Goal: Check status: Check status

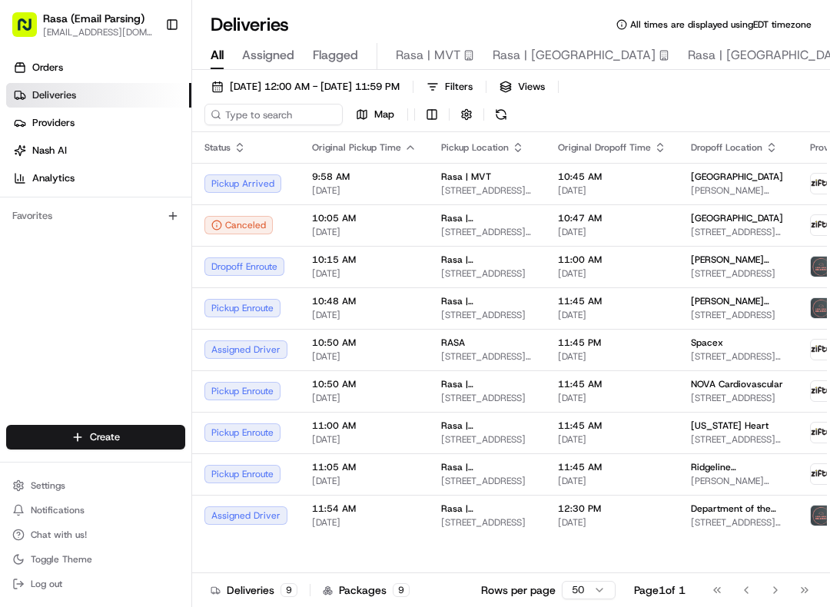
click at [393, 85] on span "[DATE] 12:00 AM - [DATE] 11:59 PM" at bounding box center [315, 87] width 170 height 14
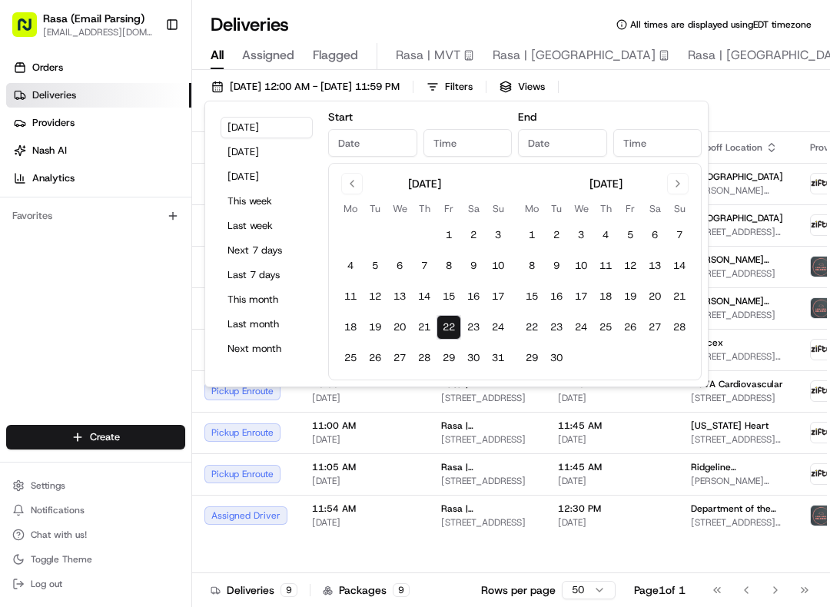
type input "[DATE]"
type input "12:00 AM"
type input "[DATE]"
type input "11:59 PM"
click at [448, 322] on button "22" at bounding box center [448, 327] width 25 height 25
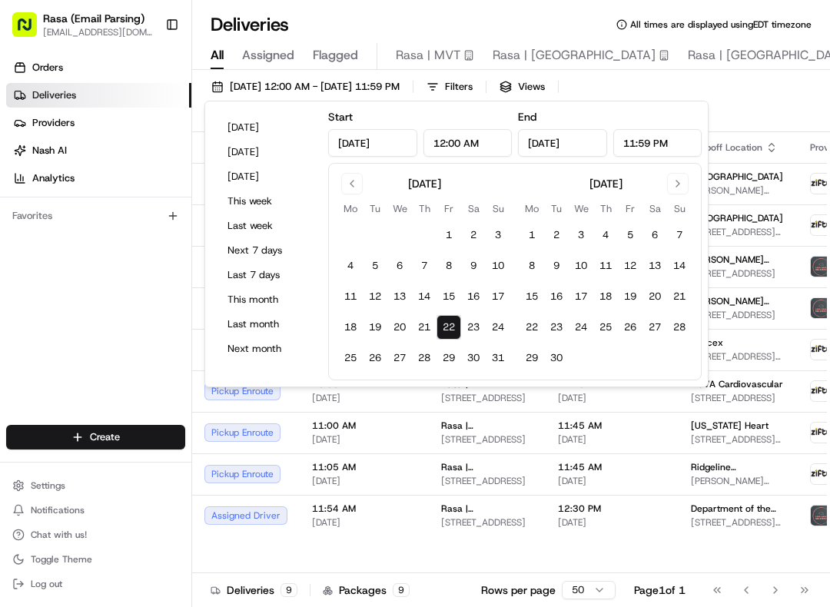
click at [754, 100] on div "[DATE] 12:00 AM - [DATE] 11:59 PM Filters Views Map" at bounding box center [511, 104] width 638 height 56
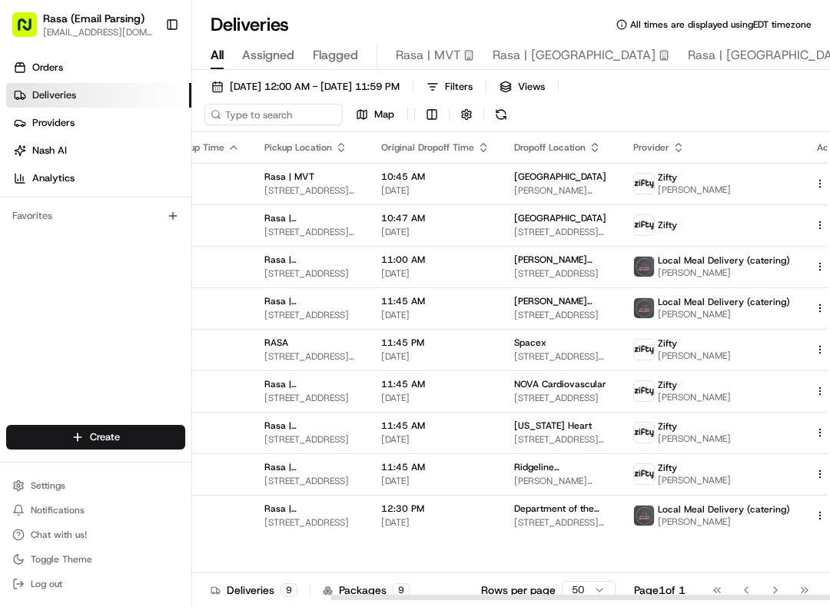
scroll to position [0, 175]
click at [829, 184] on button at bounding box center [839, 183] width 18 height 18
